Goal: Information Seeking & Learning: Find contact information

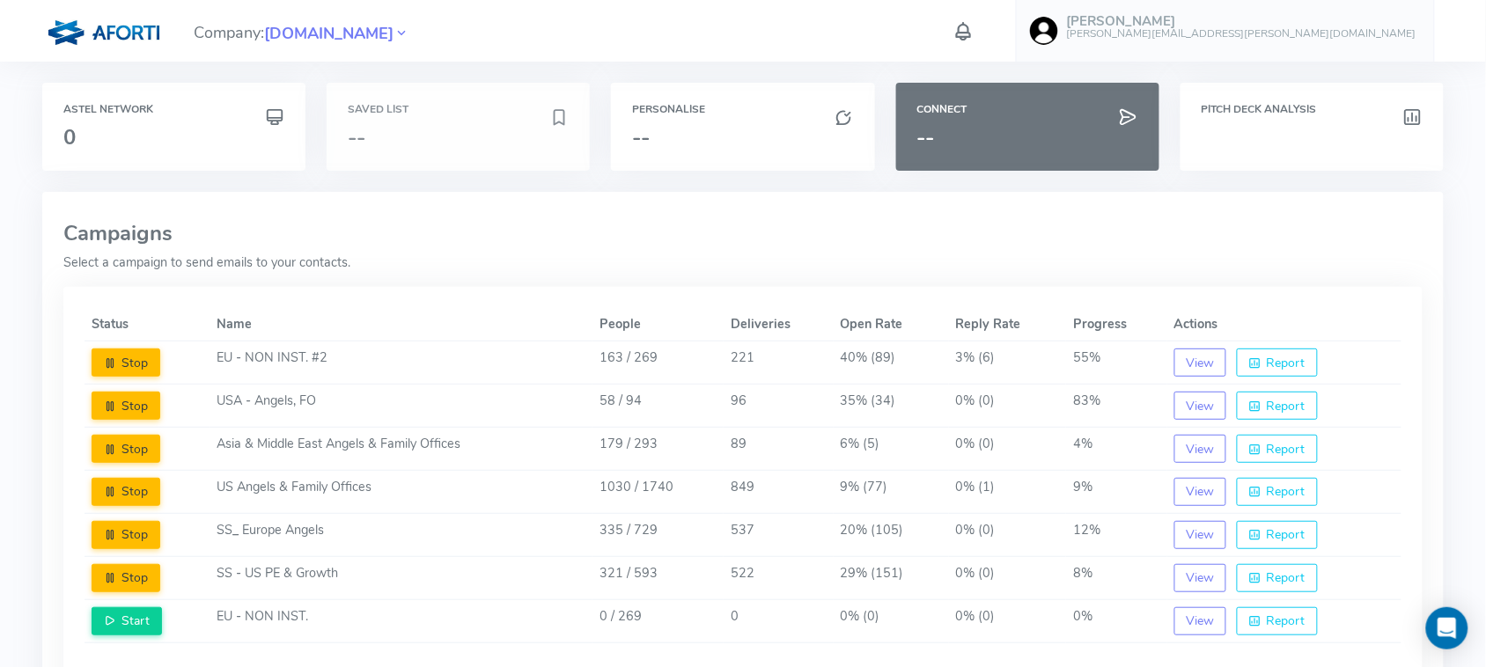
click at [425, 146] on h3 "--" at bounding box center [449, 137] width 202 height 23
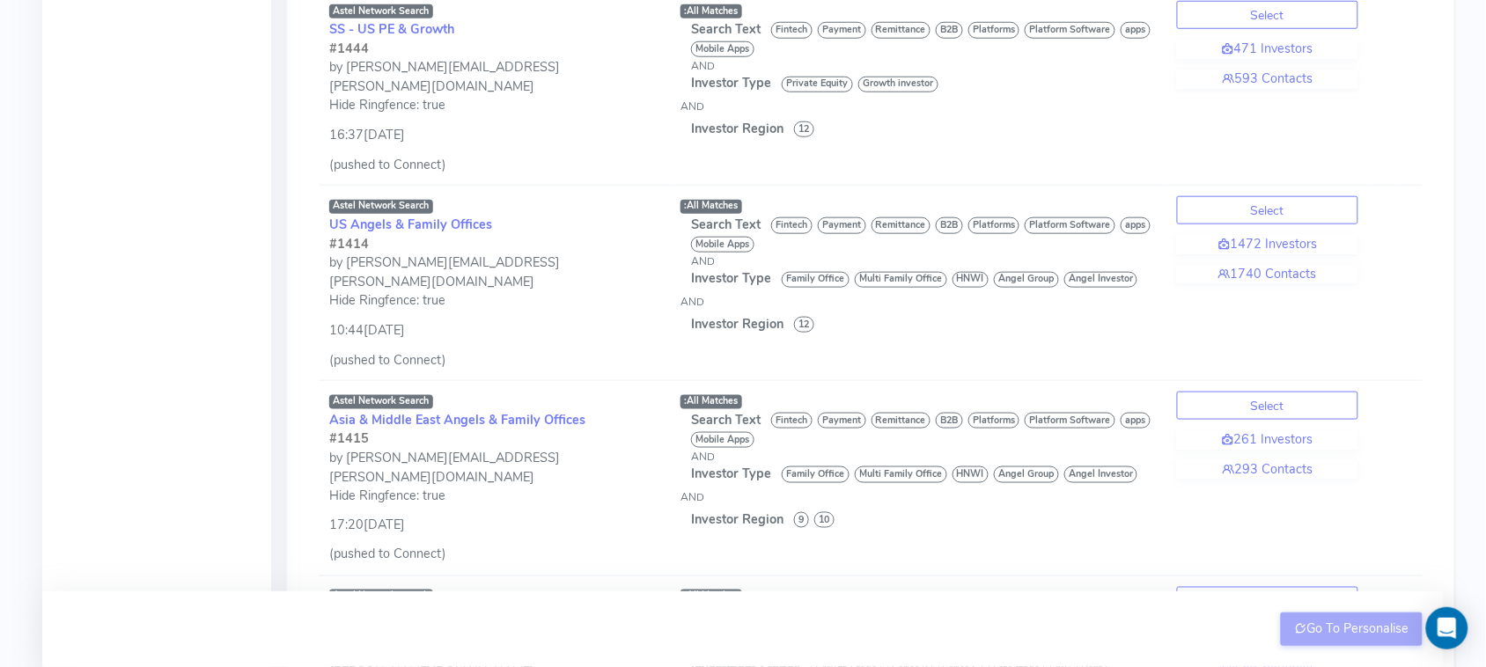
scroll to position [468, 0]
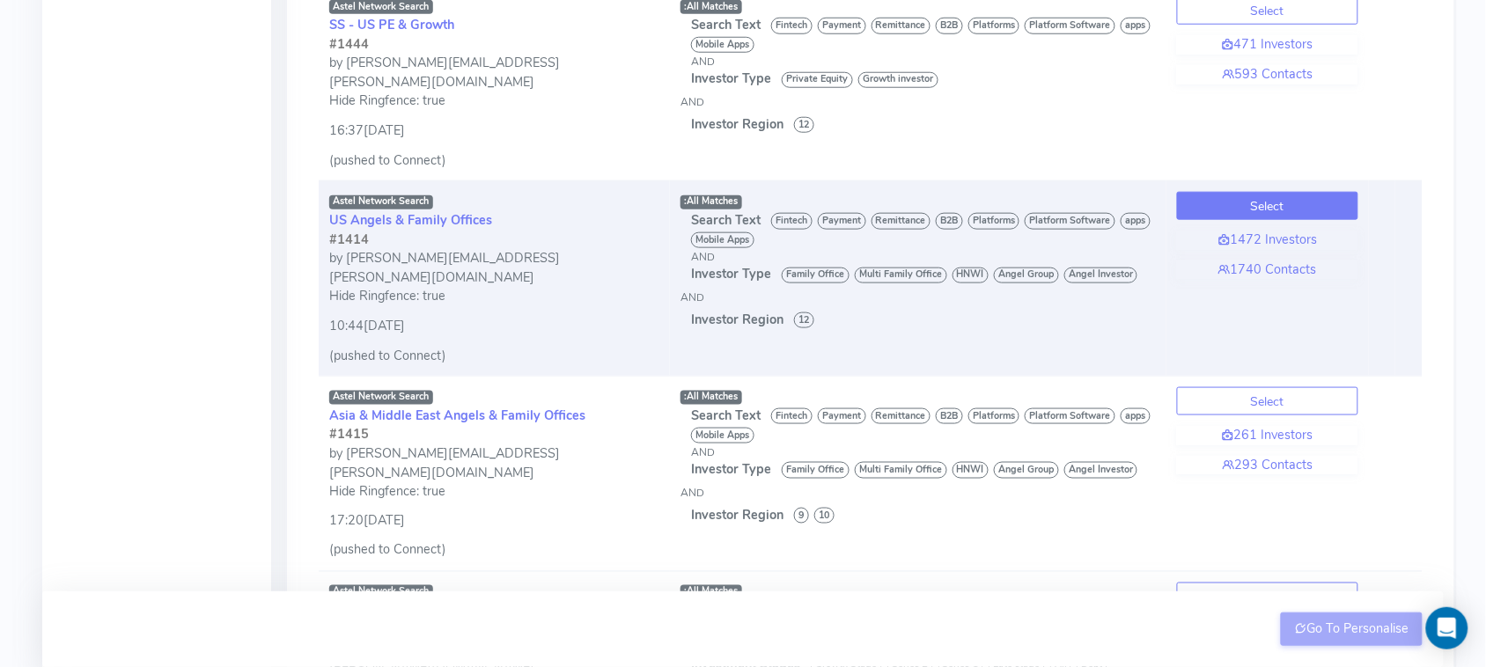
click at [1288, 192] on button "Select" at bounding box center [1267, 206] width 181 height 28
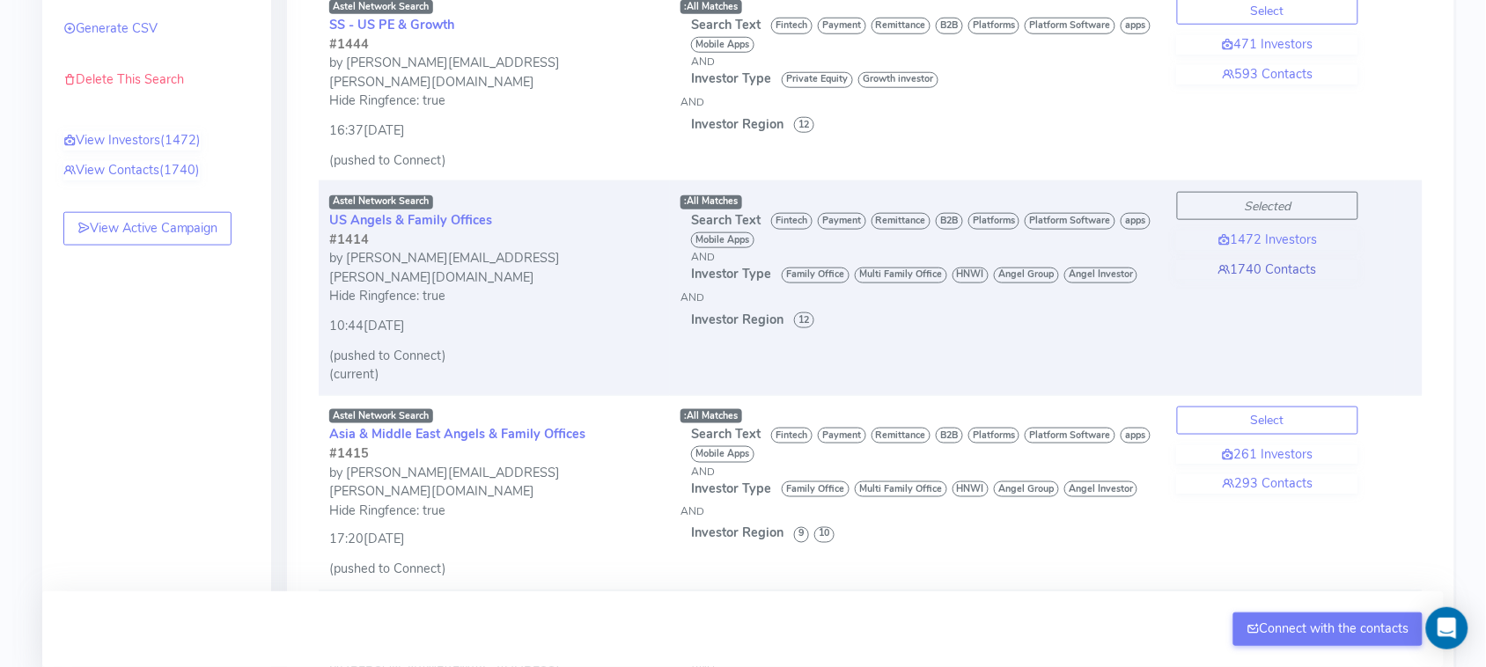
click at [1287, 261] on link "1740 Contacts" at bounding box center [1267, 270] width 181 height 19
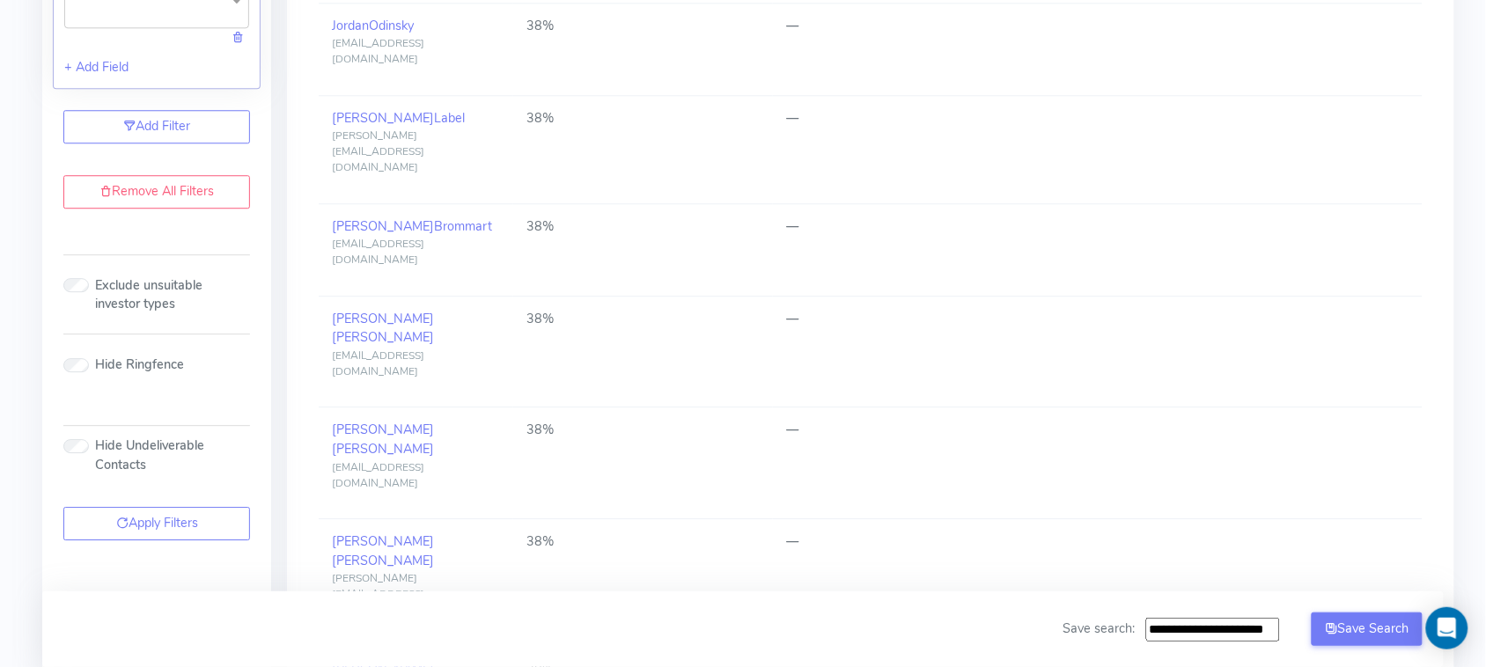
scroll to position [1435, 0]
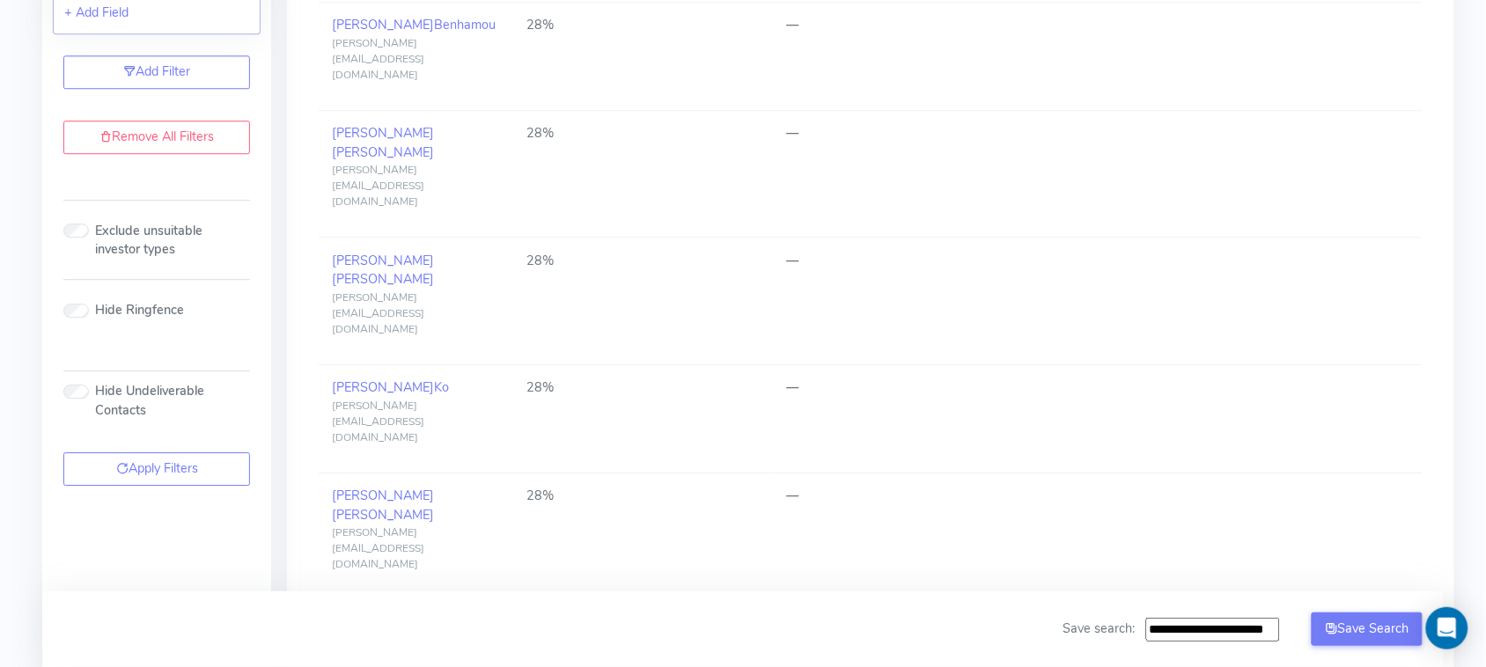
scroll to position [1450, 0]
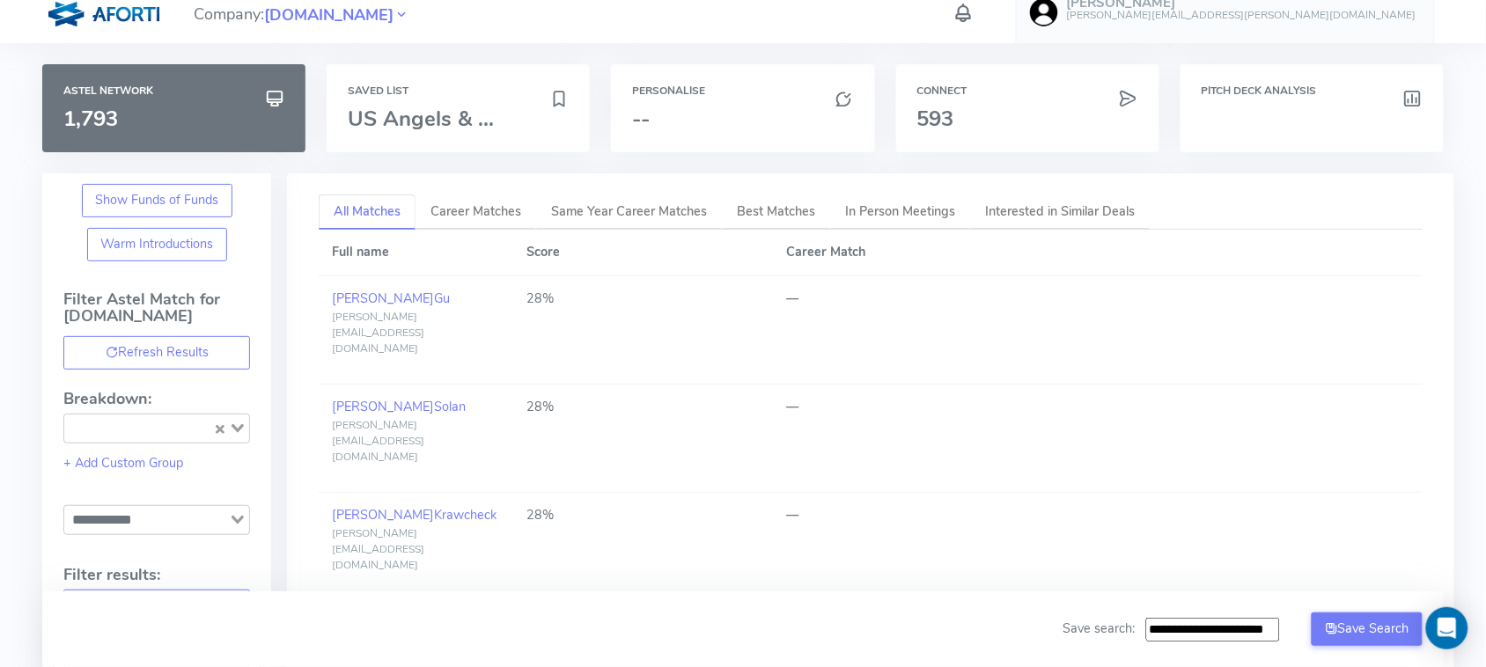
scroll to position [0, 0]
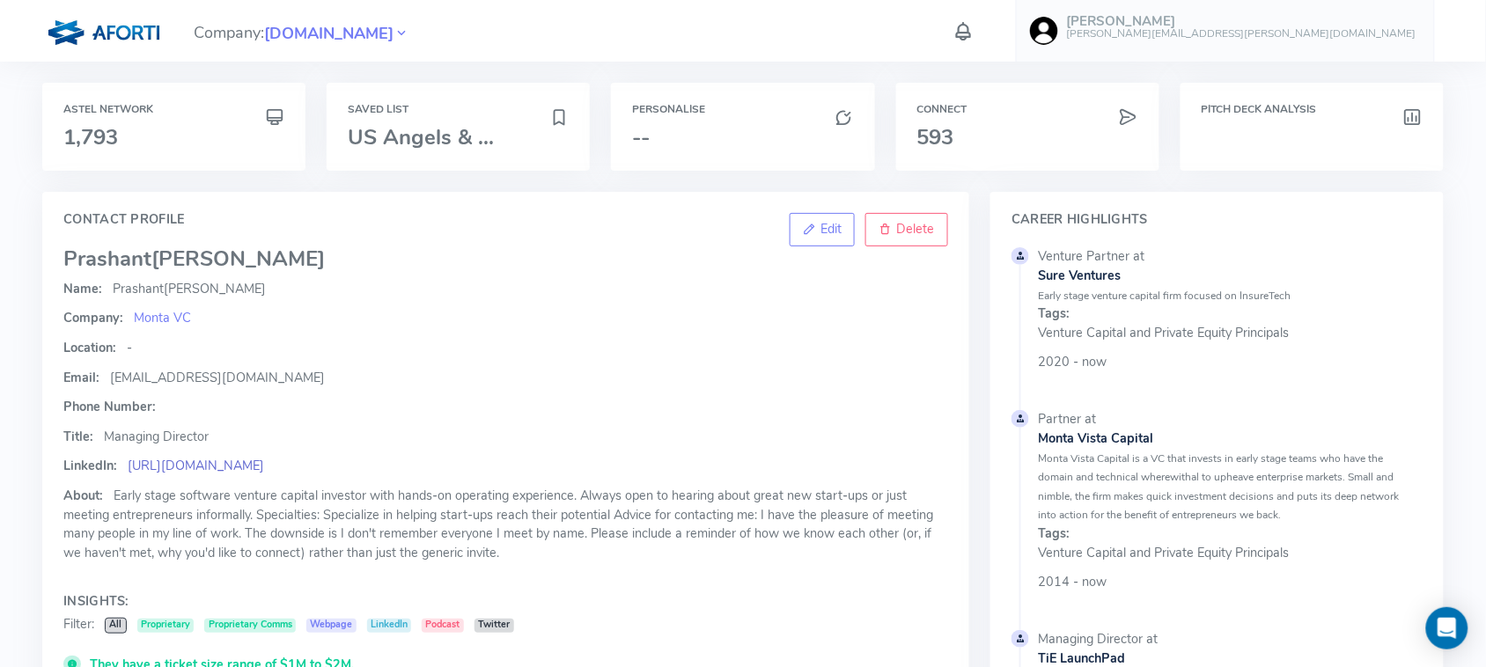
click at [217, 465] on link "https://www.linkedin.com/in/shahp/" at bounding box center [196, 466] width 136 height 18
click at [158, 383] on span "[EMAIL_ADDRESS][DOMAIN_NAME]" at bounding box center [217, 378] width 215 height 18
click at [158, 383] on span "prashant@montavc.com" at bounding box center [217, 378] width 215 height 18
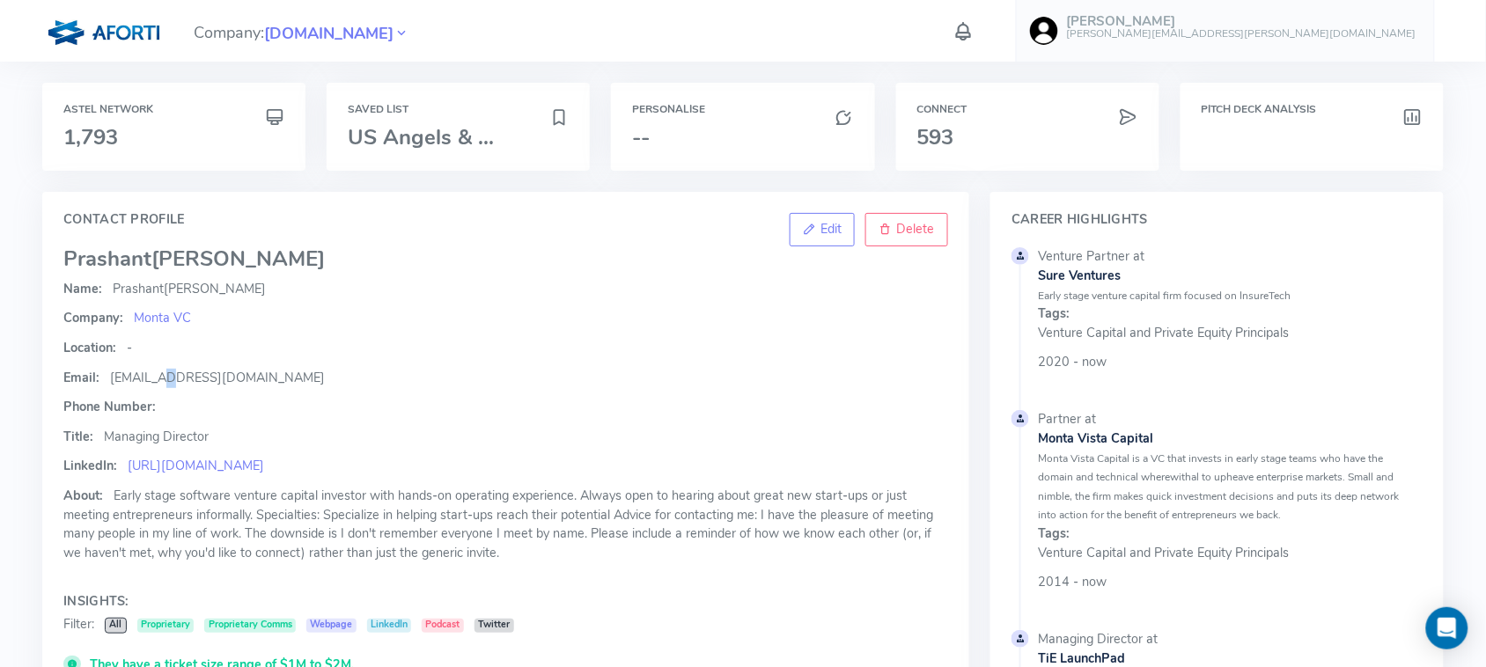
click at [158, 383] on span "prashant@montavc.com" at bounding box center [217, 378] width 215 height 18
click at [138, 379] on span "prashant@montavc.com" at bounding box center [217, 378] width 215 height 18
drag, startPoint x: 143, startPoint y: 372, endPoint x: 267, endPoint y: 370, distance: 124.1
click at [267, 369] on p "Email: prashant@montavc.com" at bounding box center [505, 378] width 885 height 19
copy span "prashant@montavc.com"
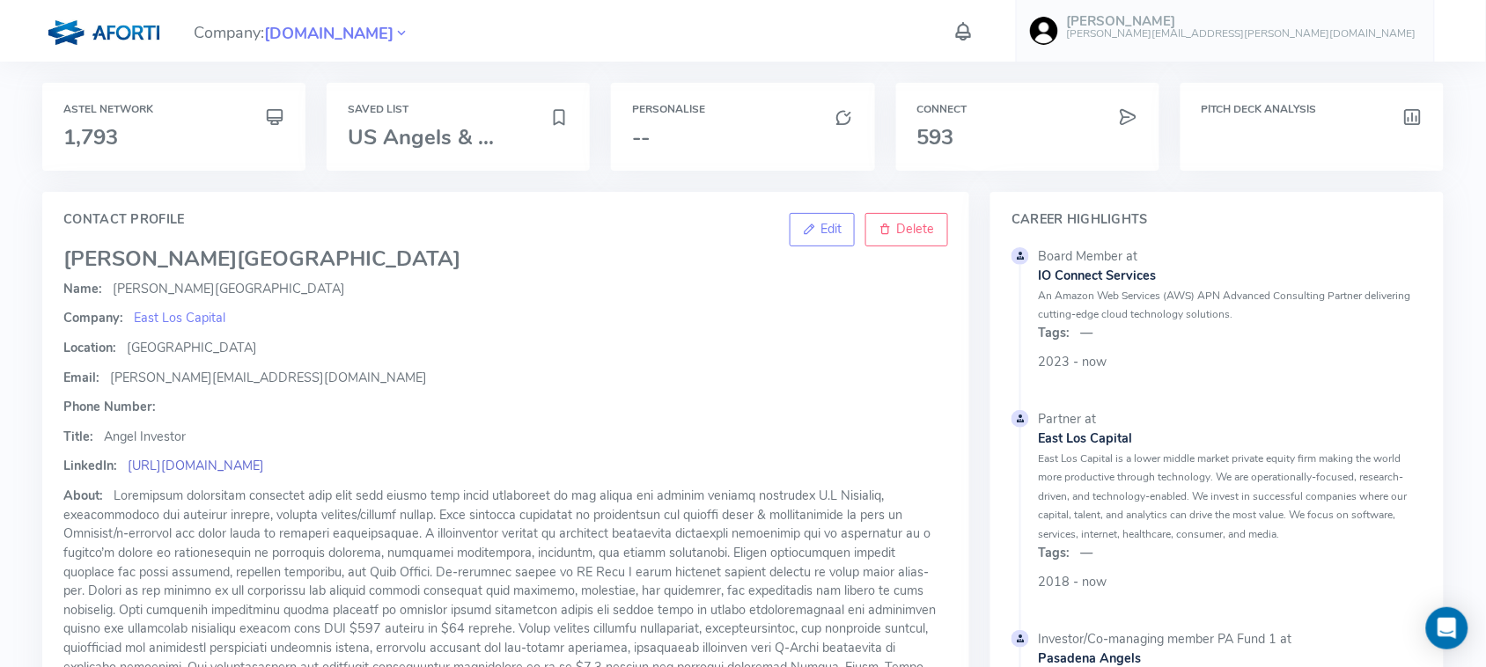
click at [205, 460] on link "https://www.linkedin.com/sales/people/ACwAAAcOGycBNIMwSA0OsWWIP576lJD5fykO1jY,N…" at bounding box center [196, 466] width 136 height 18
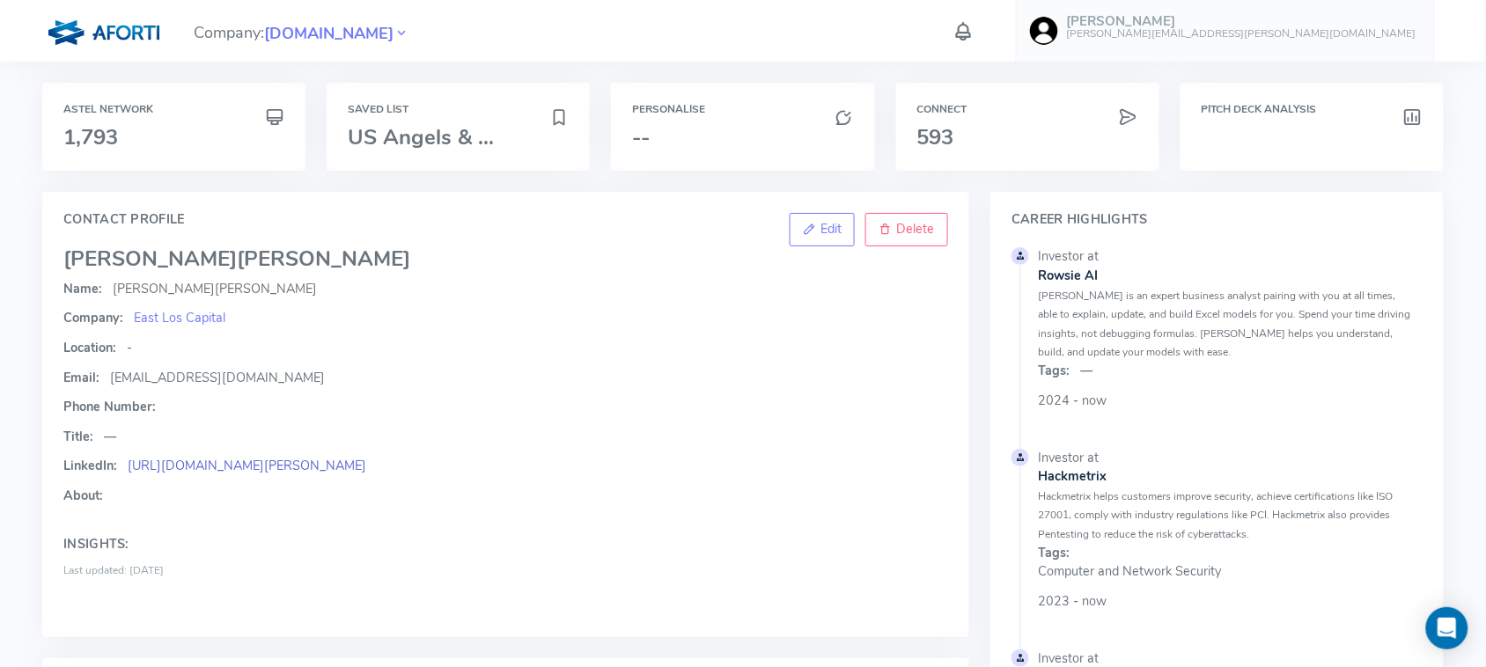
click at [230, 463] on link "https://www.linkedin.com/in/pleitez" at bounding box center [247, 466] width 239 height 18
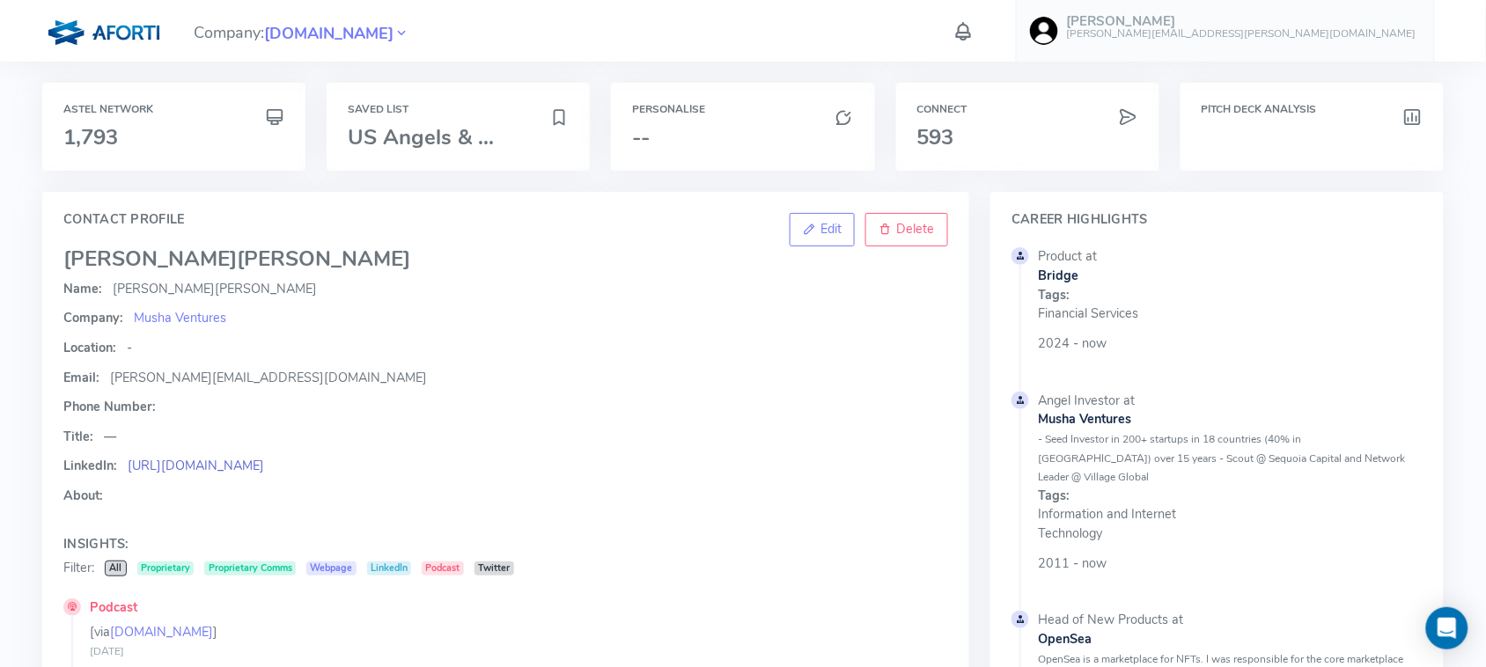
click at [247, 472] on link "[URL][DOMAIN_NAME]" at bounding box center [196, 466] width 136 height 18
click at [194, 381] on span "[PERSON_NAME][EMAIL_ADDRESS][DOMAIN_NAME]" at bounding box center [268, 378] width 317 height 18
click at [194, 381] on span "aadil@mushaventures.com" at bounding box center [268, 378] width 317 height 18
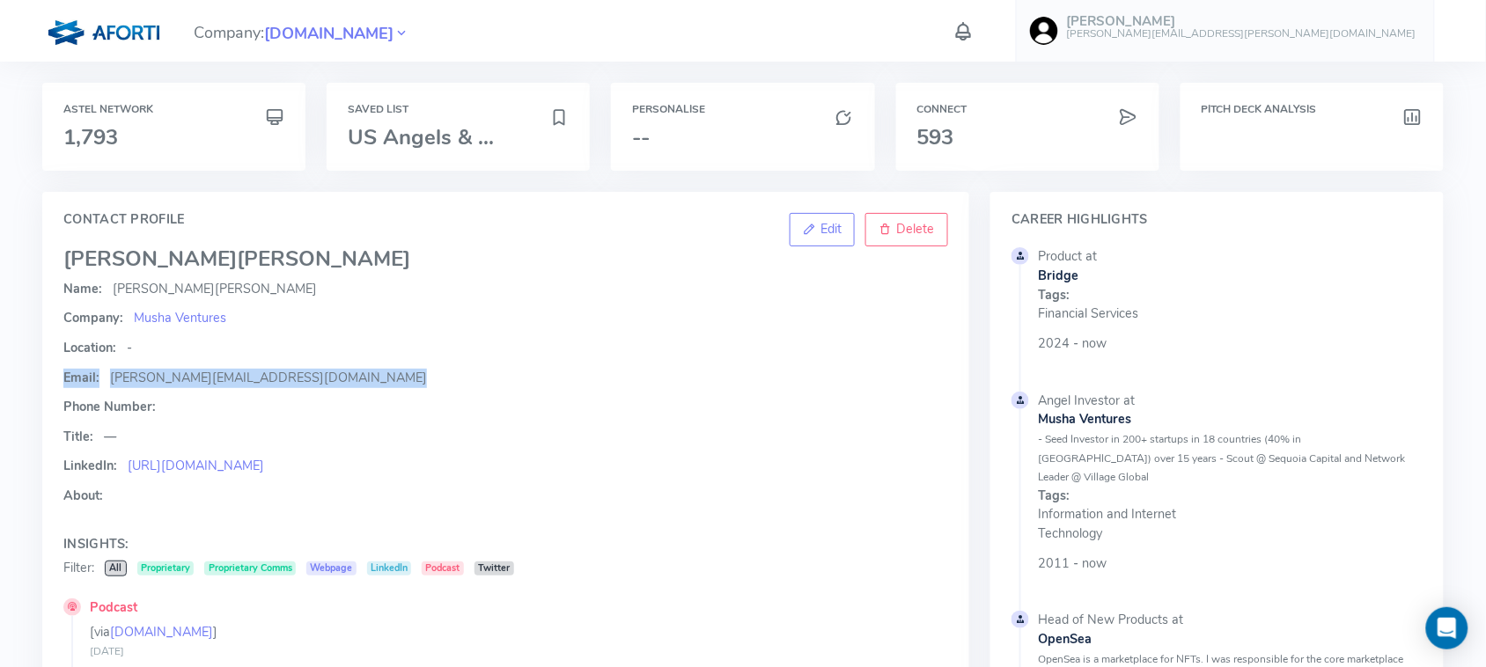
click at [167, 377] on span "aadil@mushaventures.com" at bounding box center [268, 378] width 317 height 18
drag, startPoint x: 129, startPoint y: 375, endPoint x: 282, endPoint y: 377, distance: 152.3
click at [282, 377] on p "Email: aadil@mushaventures.com" at bounding box center [505, 378] width 885 height 19
copy span "aadil@mushaventures.com"
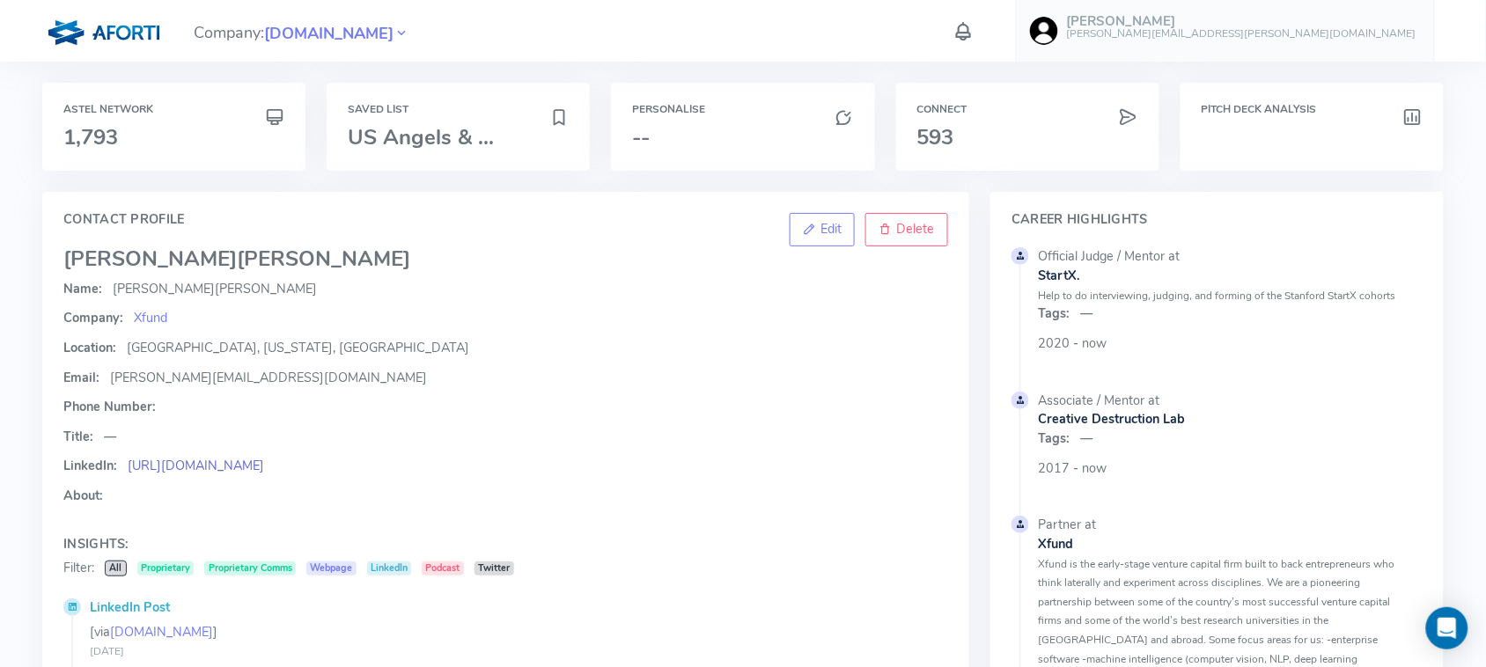
click at [221, 467] on link "https://www.linkedin.com/in/brandonfarwell" at bounding box center [196, 466] width 136 height 18
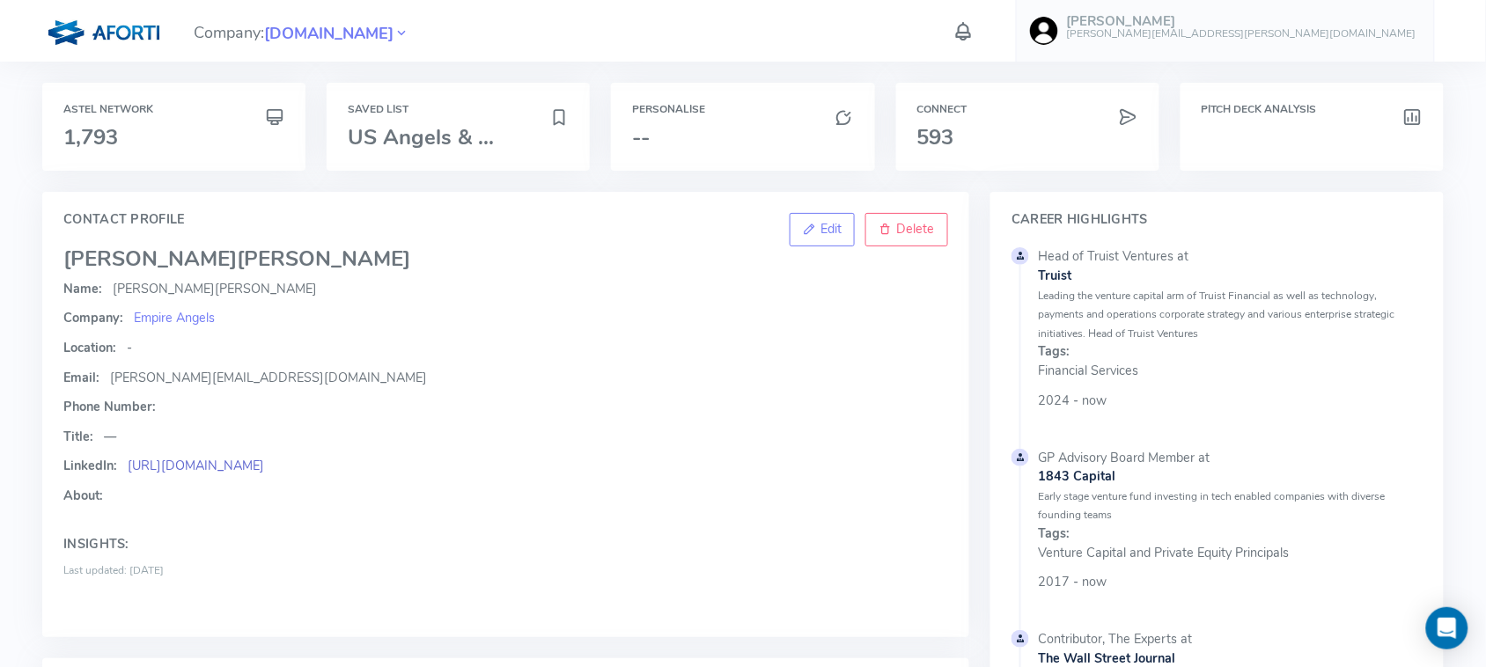
click at [264, 464] on link "[URL][DOMAIN_NAME]" at bounding box center [196, 466] width 136 height 18
click at [166, 379] on span "christina@empireangels.com" at bounding box center [268, 378] width 317 height 18
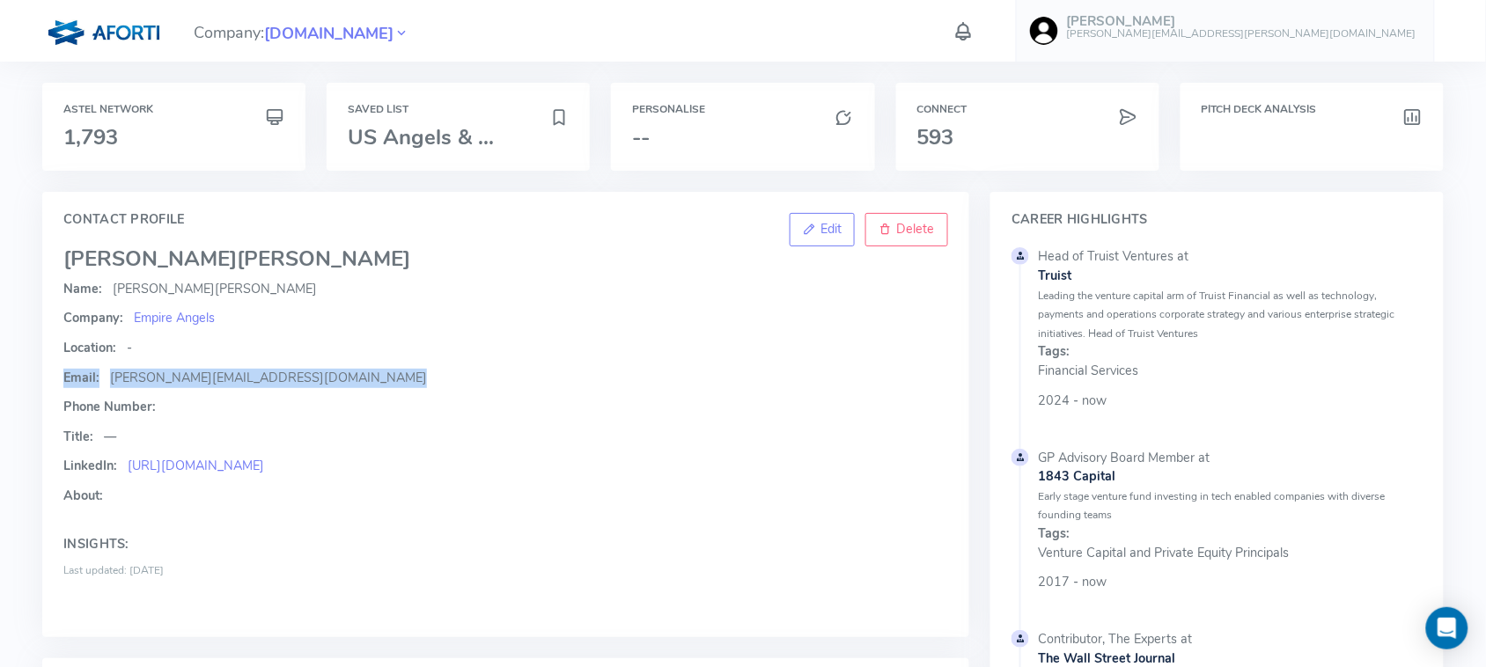
click at [166, 379] on span "christina@empireangels.com" at bounding box center [268, 378] width 317 height 18
click at [116, 375] on span "christina@empireangels.com" at bounding box center [268, 378] width 317 height 18
drag, startPoint x: 128, startPoint y: 372, endPoint x: 284, endPoint y: 379, distance: 156.8
click at [284, 379] on p "Email: christina@empireangels.com" at bounding box center [505, 378] width 885 height 19
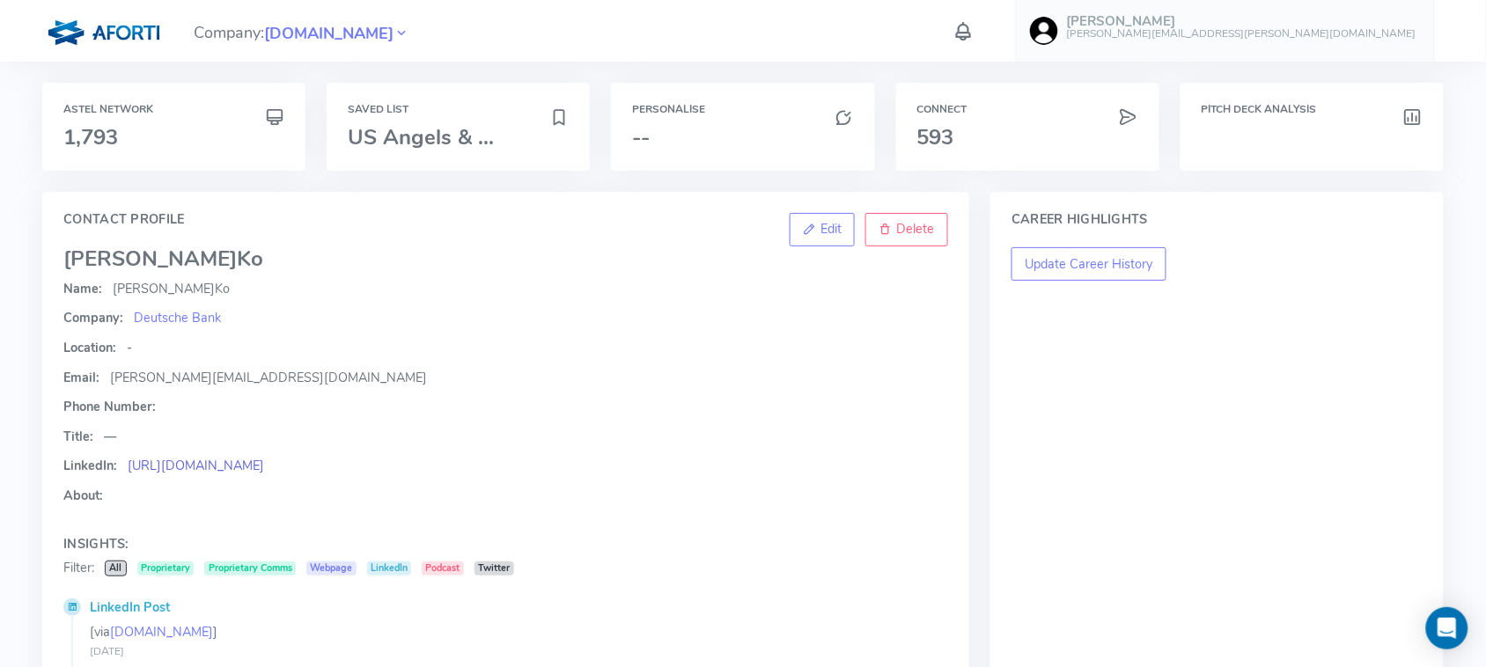
click at [166, 471] on link "[URL][DOMAIN_NAME]" at bounding box center [196, 466] width 136 height 18
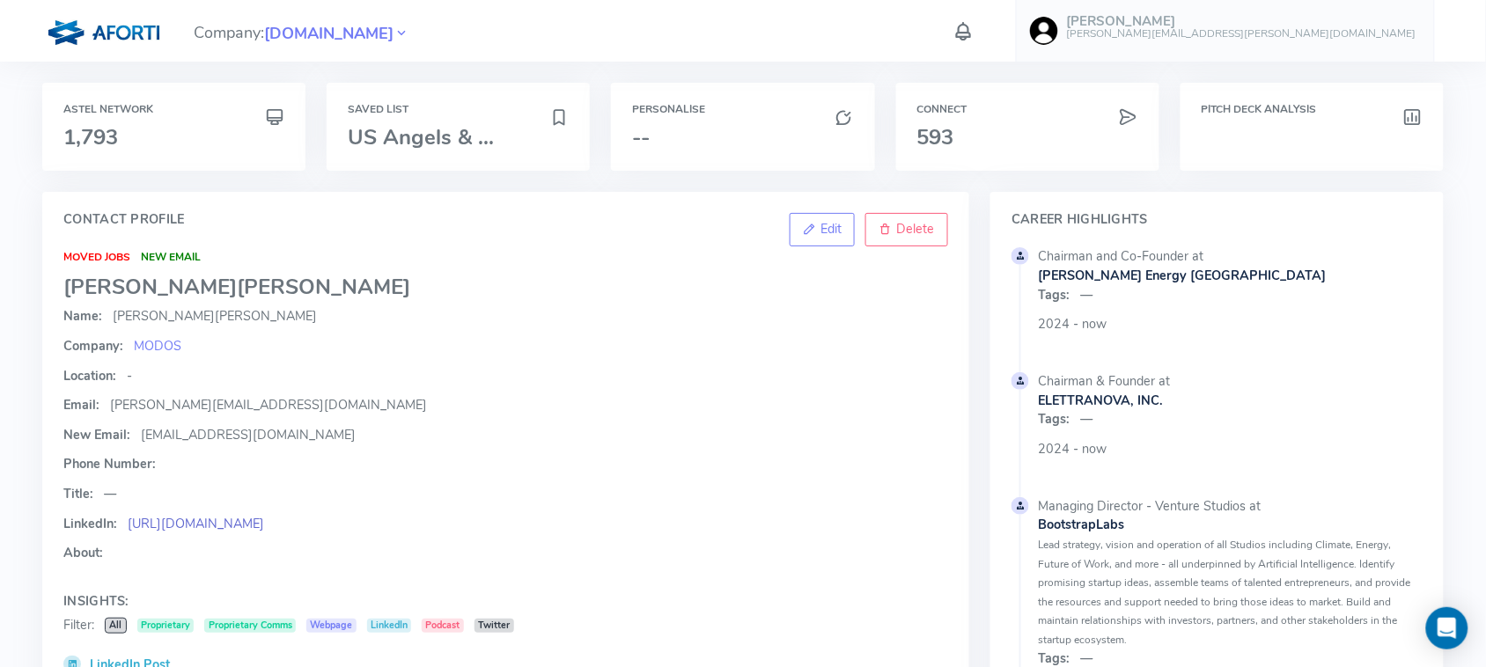
click at [223, 518] on link "https://linkedin.com/in/fabioficano/" at bounding box center [196, 524] width 136 height 18
click at [205, 438] on span "fficano@aresmgmt.com" at bounding box center [248, 435] width 215 height 18
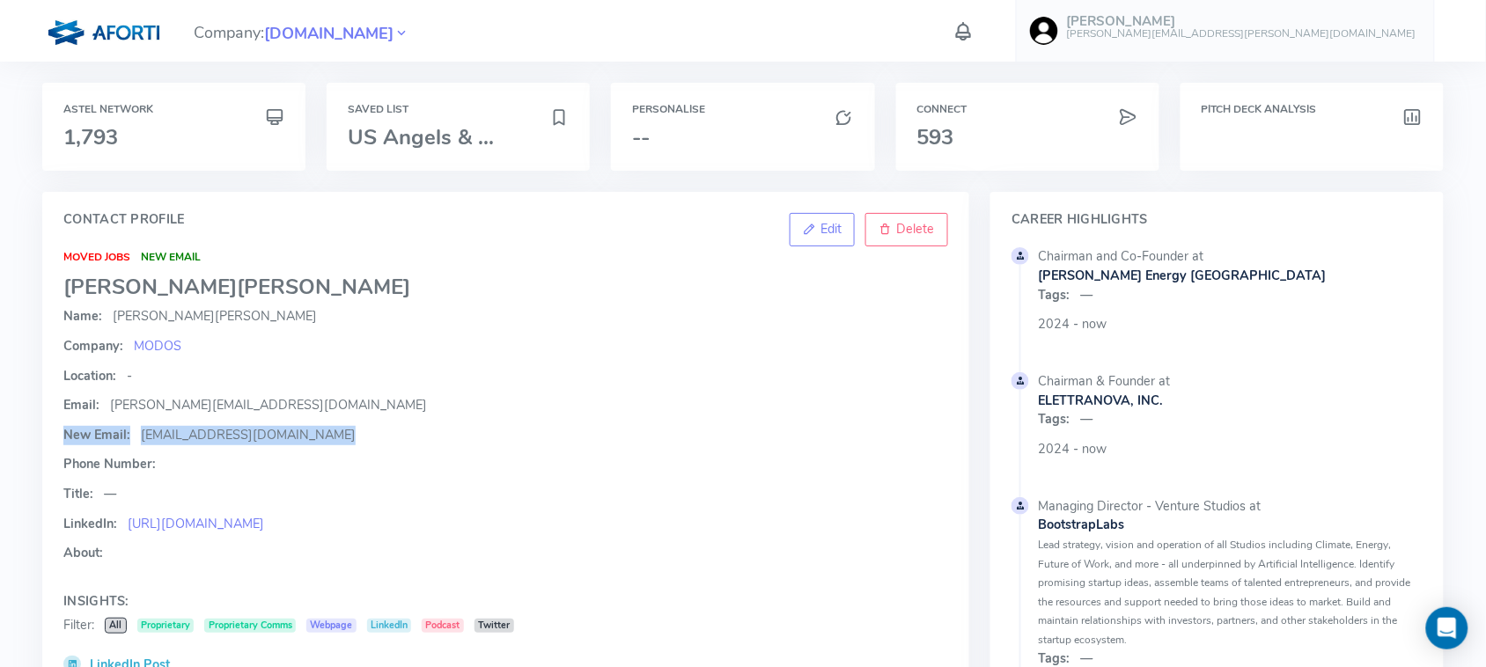
click at [205, 438] on span "fficano@aresmgmt.com" at bounding box center [248, 435] width 215 height 18
click at [137, 442] on p "New Email: fficano@aresmgmt.com" at bounding box center [505, 435] width 885 height 19
drag, startPoint x: 138, startPoint y: 432, endPoint x: 283, endPoint y: 440, distance: 145.5
click at [283, 440] on p "New Email: fficano@aresmgmt.com" at bounding box center [505, 435] width 885 height 19
copy span "fficano@aresmgmt.com"
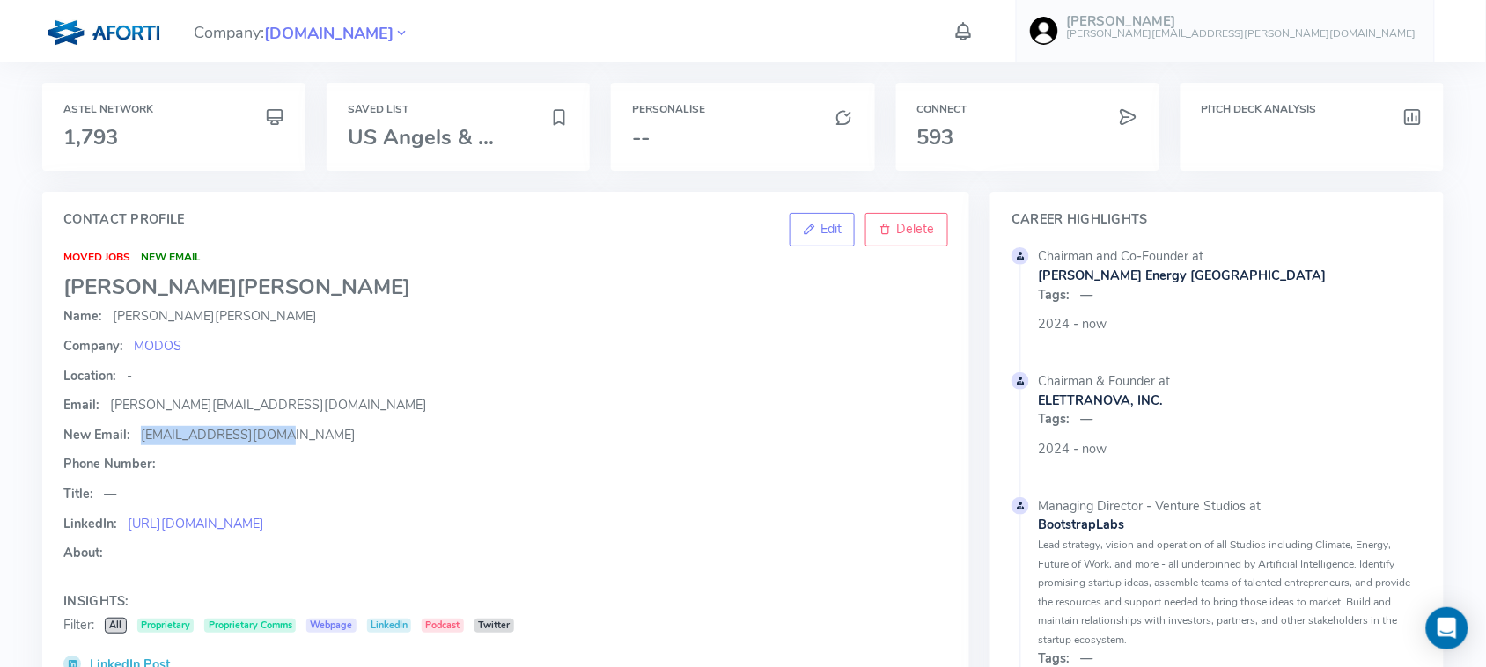
click at [186, 402] on span "fabio@mymodos.com" at bounding box center [268, 405] width 317 height 18
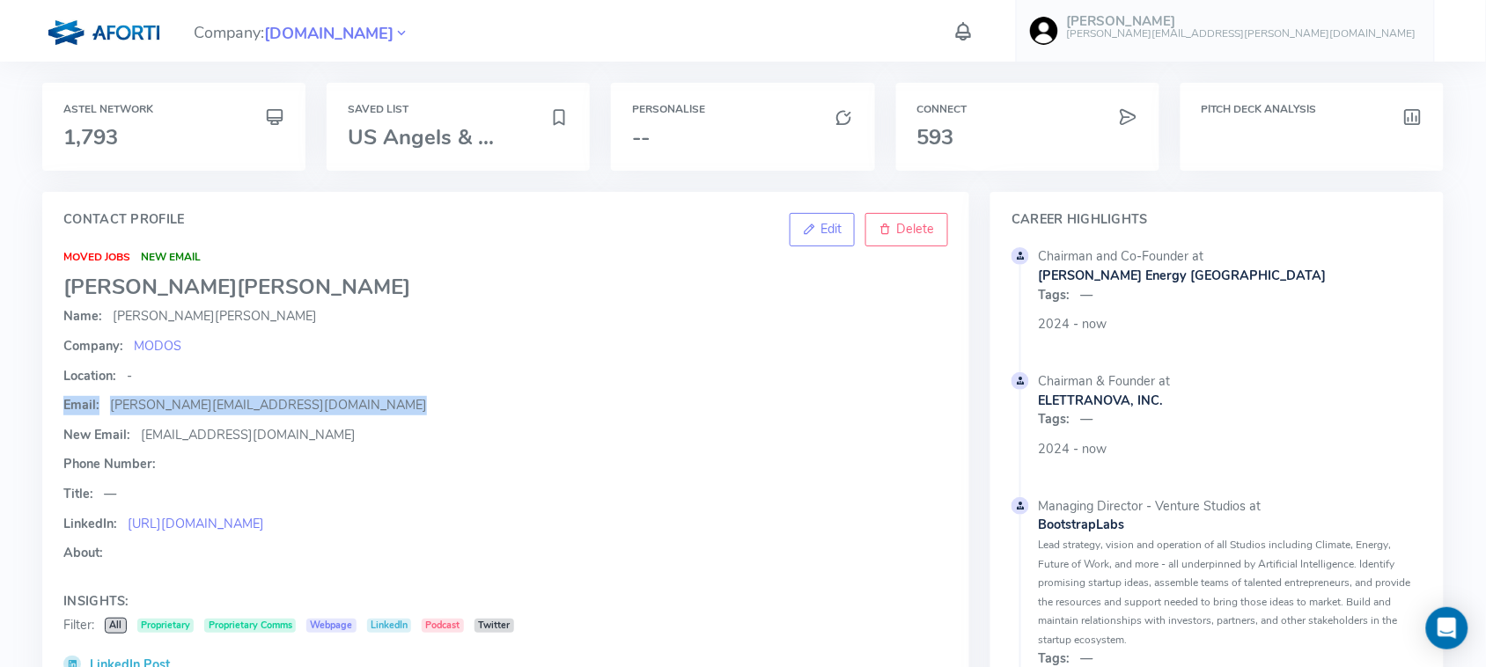
click at [185, 402] on span "fabio@mymodos.com" at bounding box center [268, 405] width 317 height 18
drag, startPoint x: 107, startPoint y: 402, endPoint x: 232, endPoint y: 399, distance: 124.2
click at [232, 399] on p "Email: fabio@mymodos.com" at bounding box center [505, 405] width 885 height 19
copy span "fabio@mymodos.com"
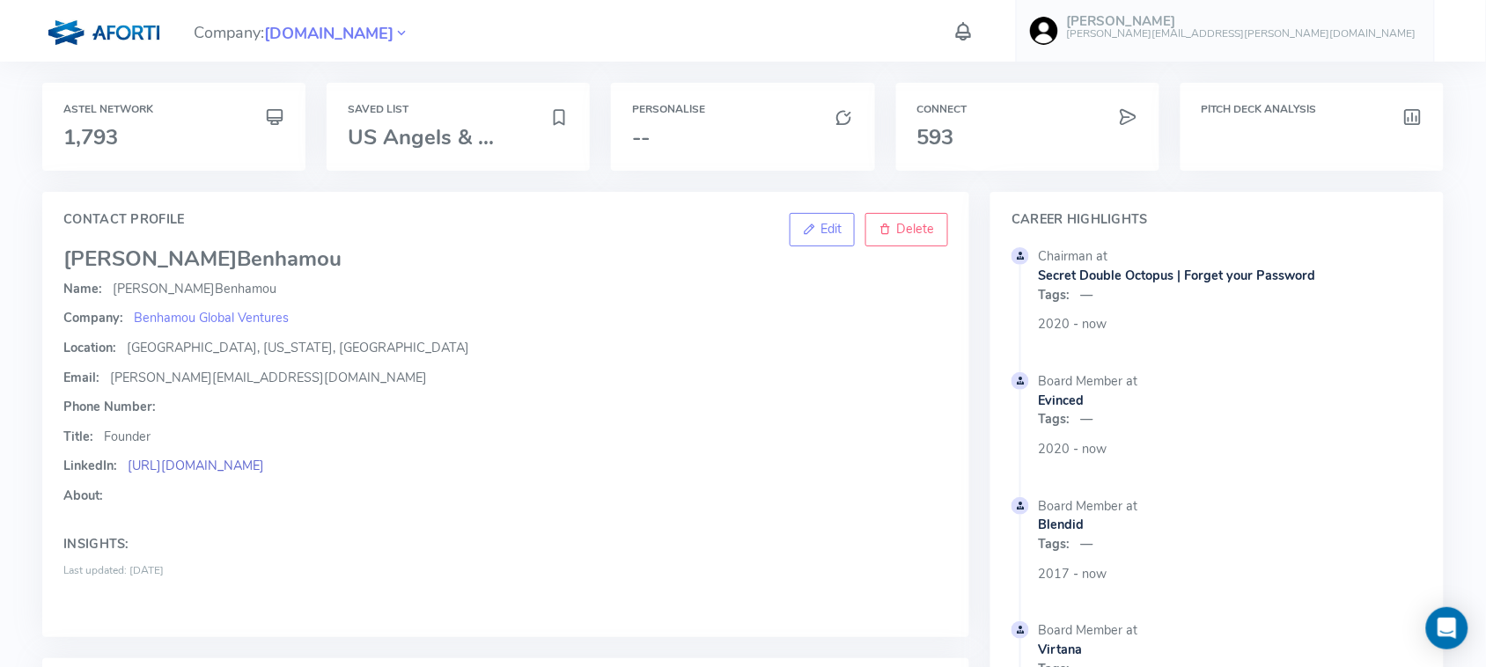
click at [264, 465] on link "[URL][DOMAIN_NAME]" at bounding box center [196, 466] width 136 height 18
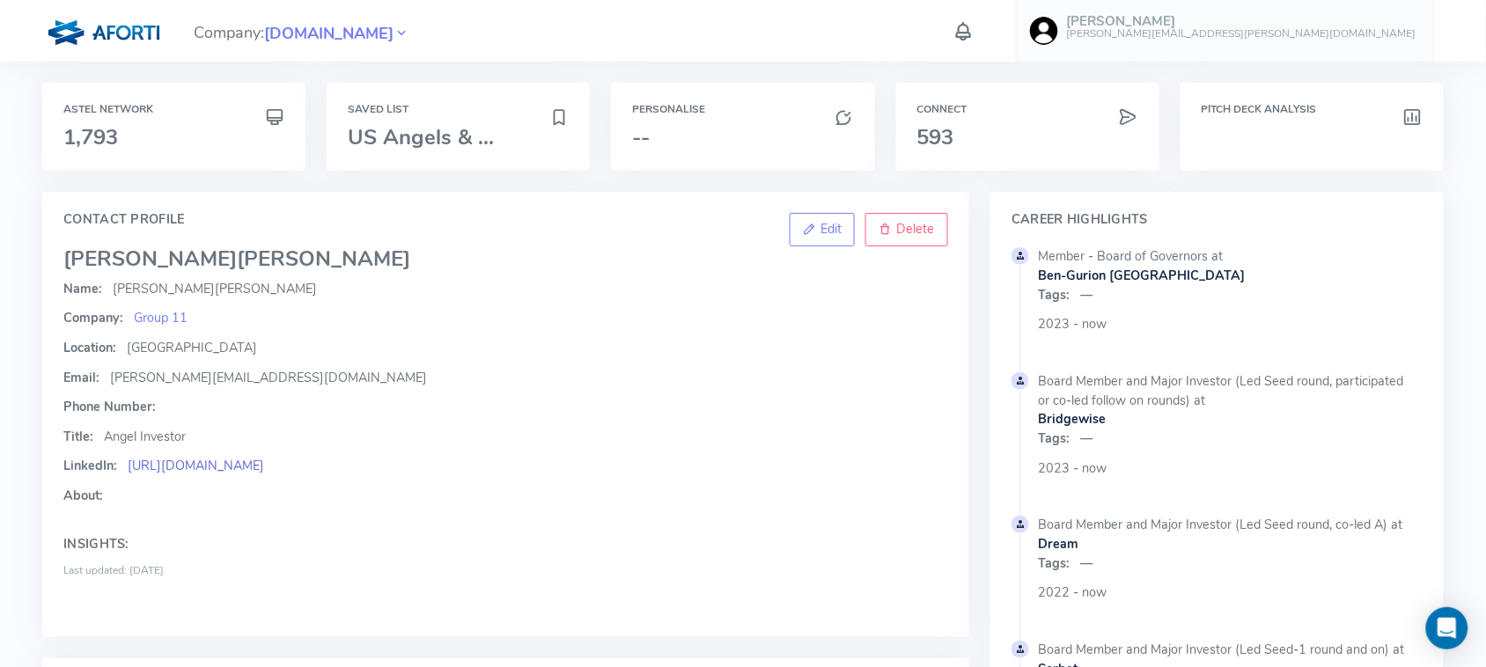
click at [233, 457] on link "https://www.linkedin.com/in/dovifrances" at bounding box center [196, 466] width 136 height 18
click at [258, 471] on link "https://www.linkedin.com/in/dovifrances" at bounding box center [196, 466] width 136 height 18
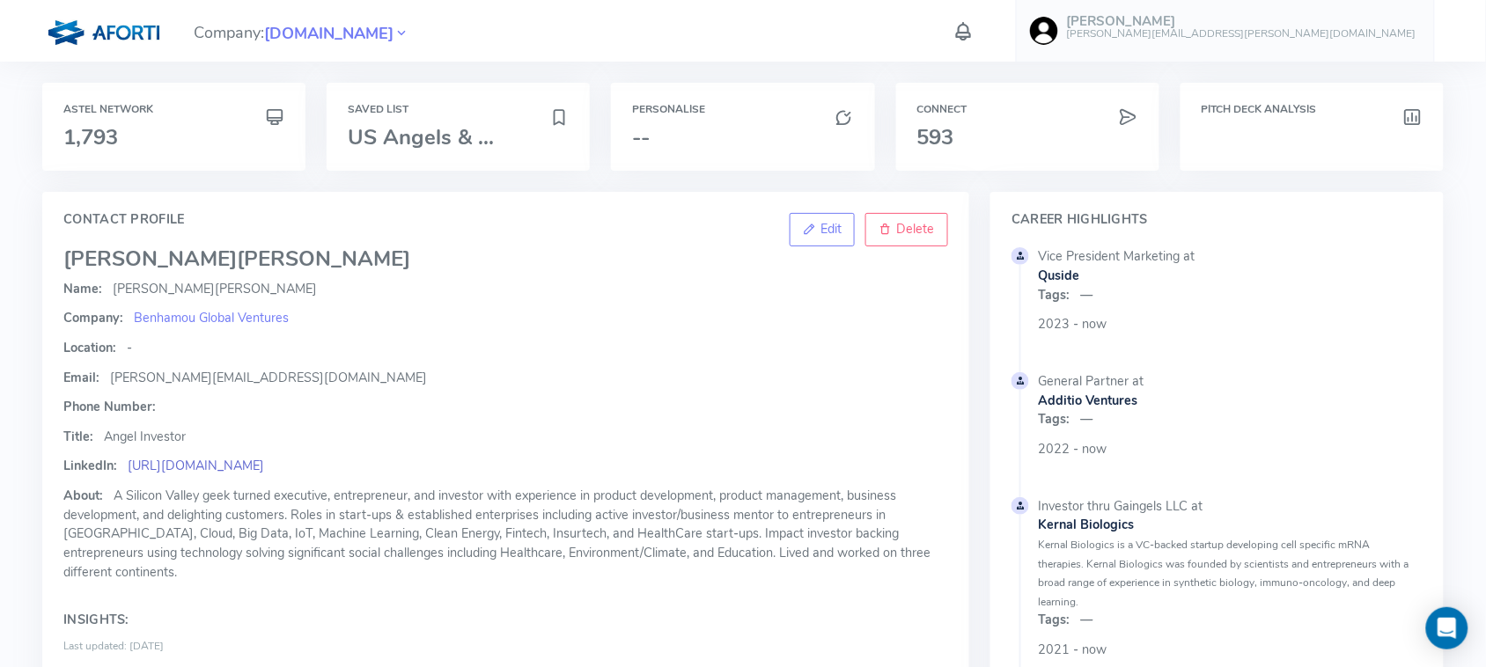
click at [258, 467] on link "[URL][DOMAIN_NAME]" at bounding box center [196, 466] width 136 height 18
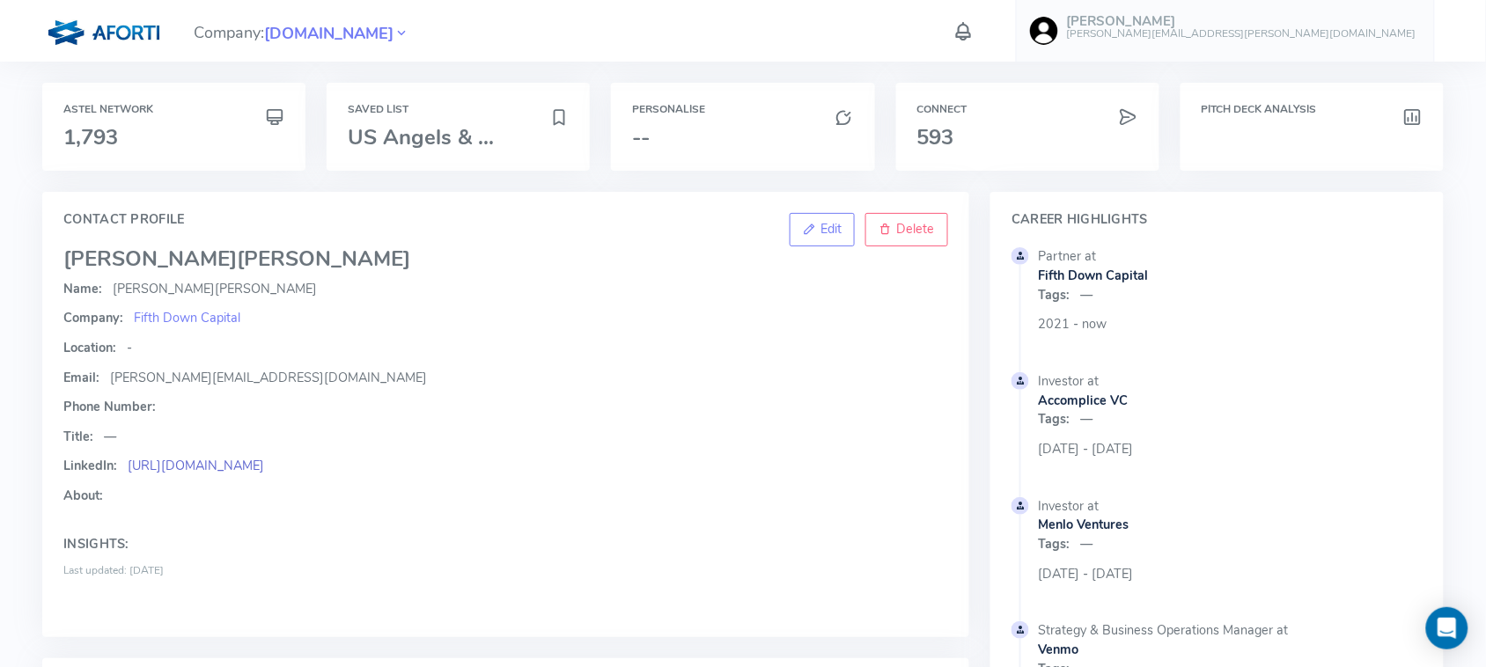
click at [264, 462] on link "[URL][DOMAIN_NAME]" at bounding box center [196, 466] width 136 height 18
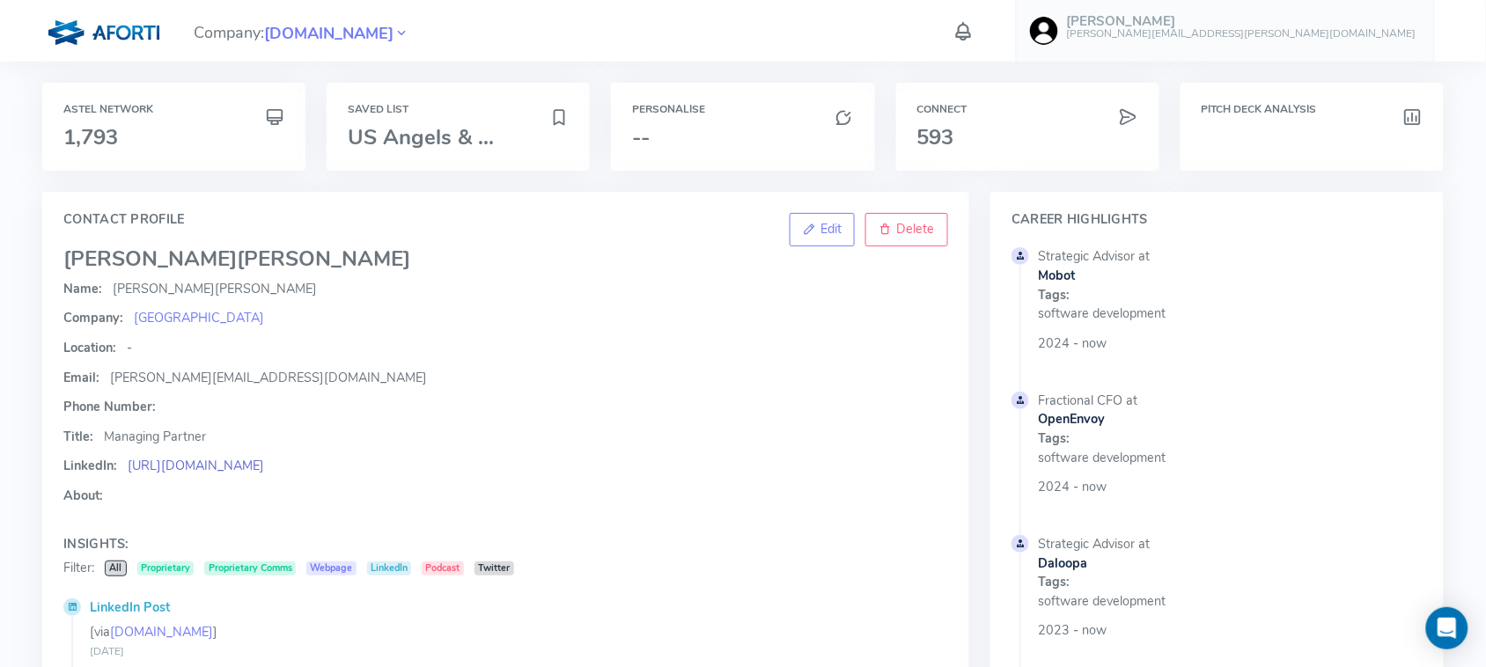
click at [264, 467] on link "https://www.linkedin.com/in/joshburwick/" at bounding box center [196, 466] width 136 height 18
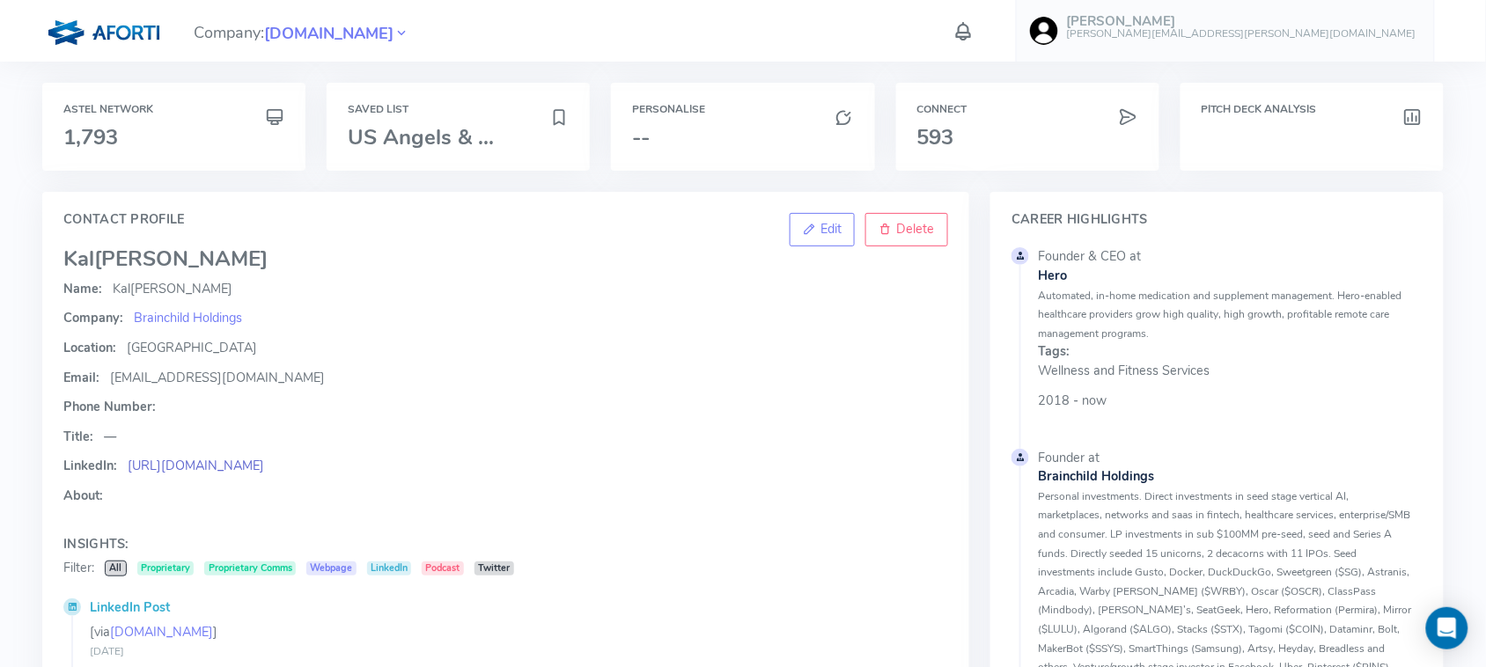
click at [217, 471] on link "https://www.linkedin.com/in/kalvepuri/" at bounding box center [196, 466] width 136 height 18
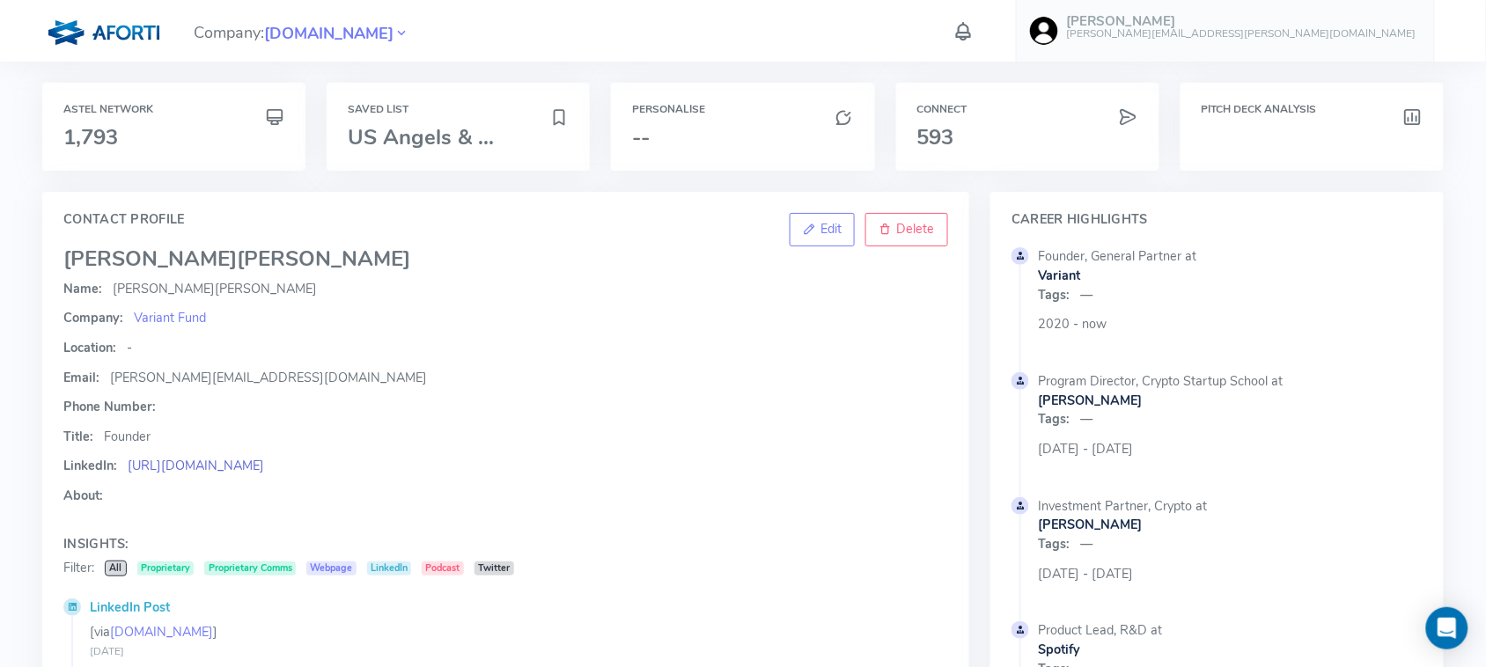
click at [200, 459] on link "https://www.linkedin.com/in/jessewalden/" at bounding box center [196, 466] width 136 height 18
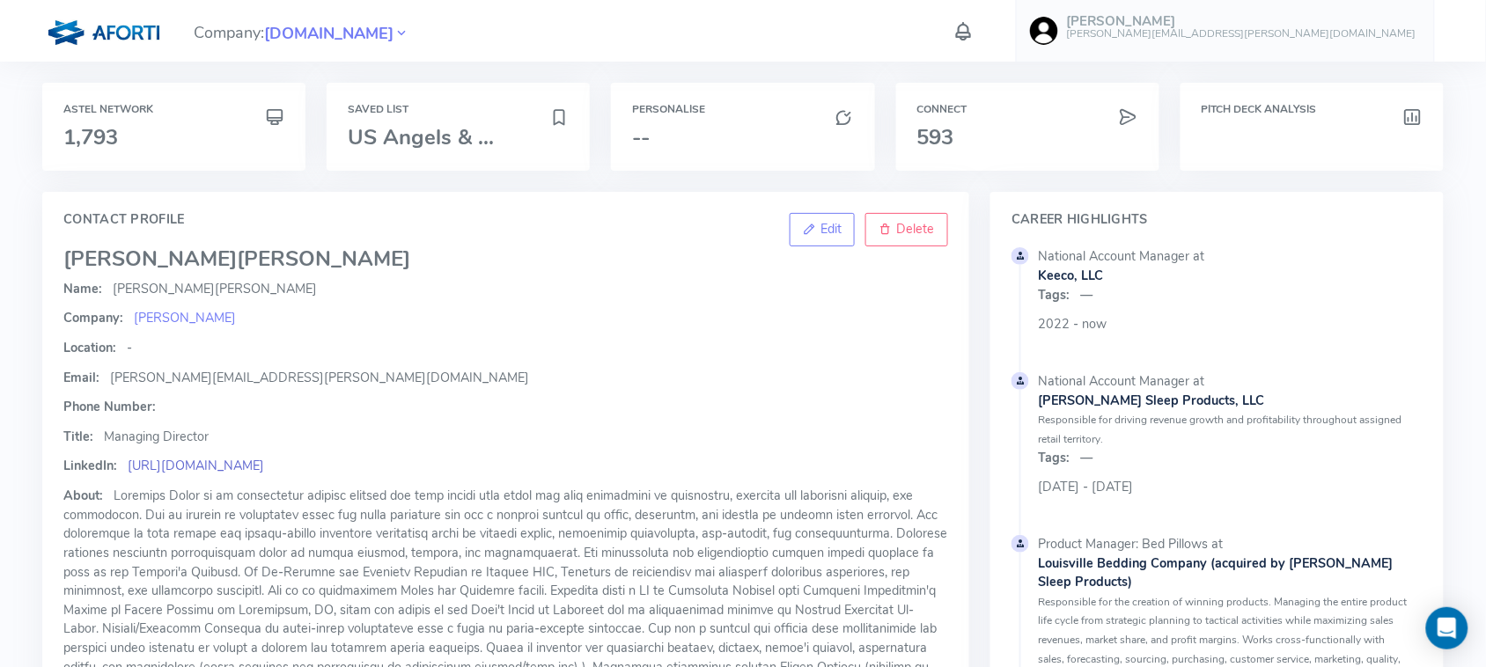
click at [245, 472] on link "https://linkedin.com/in/kimvogel/" at bounding box center [196, 466] width 136 height 18
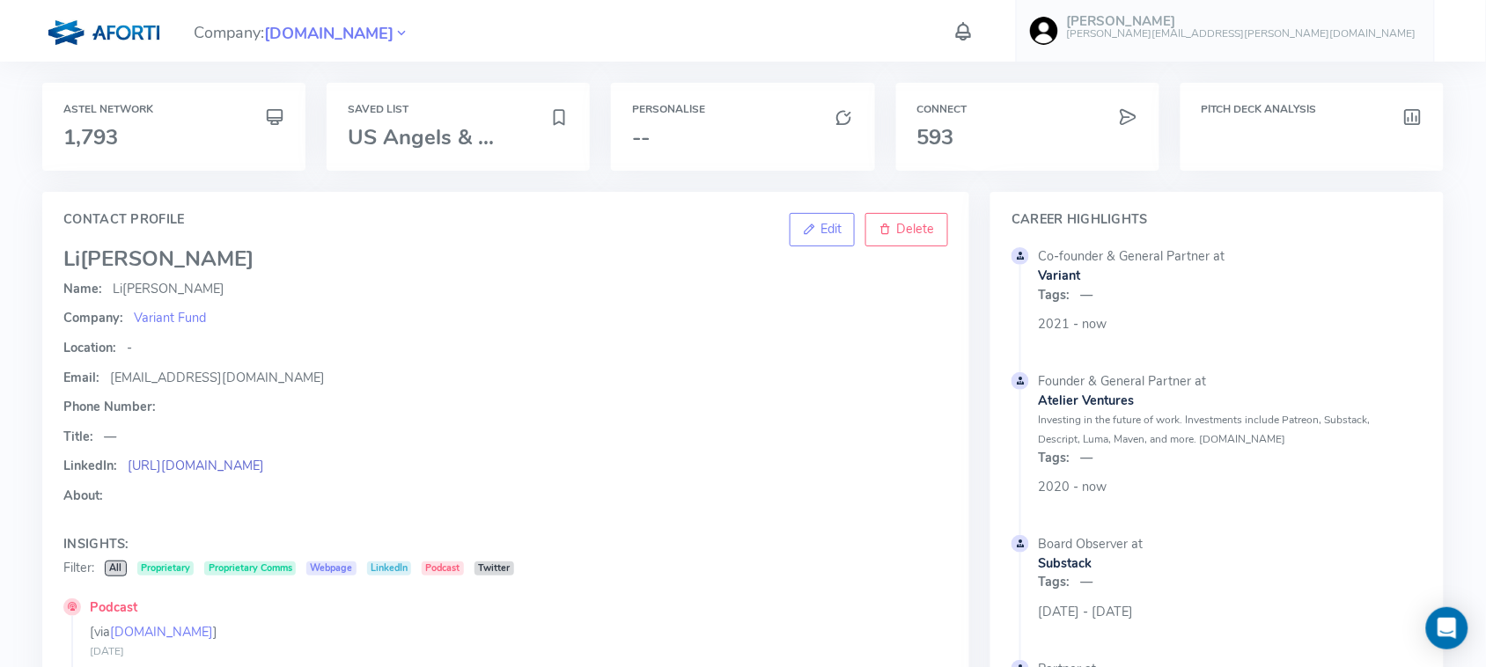
click at [239, 463] on link "[URL][DOMAIN_NAME]" at bounding box center [196, 466] width 136 height 18
